Goal: Transaction & Acquisition: Purchase product/service

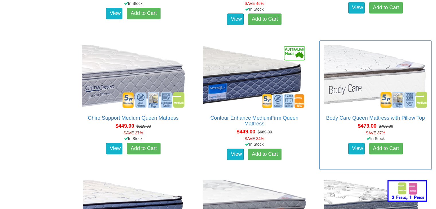
scroll to position [478, 0]
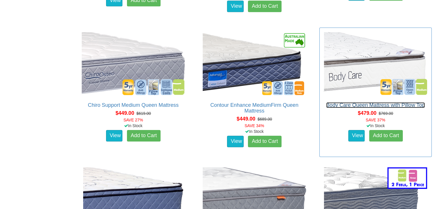
click at [345, 102] on link "Body Care Queen Mattress with Pillow Top" at bounding box center [375, 105] width 99 height 6
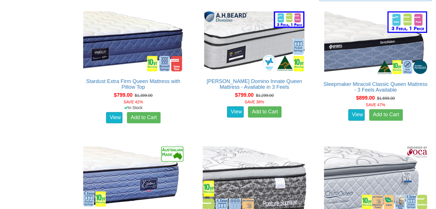
scroll to position [793, 0]
